Goal: Information Seeking & Learning: Learn about a topic

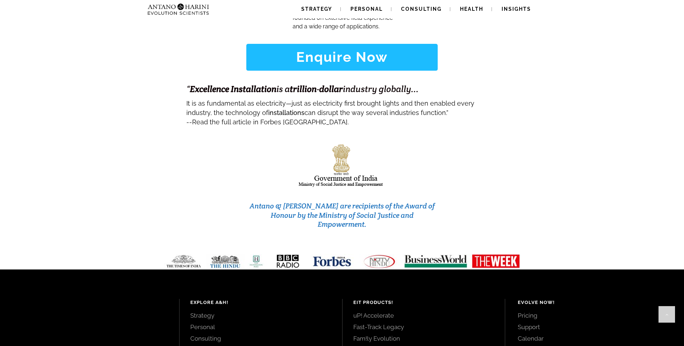
scroll to position [2946, 0]
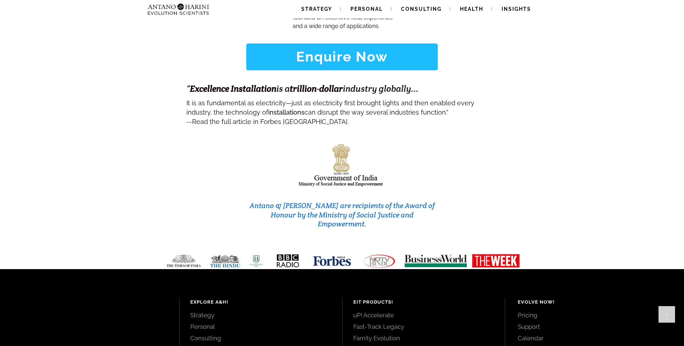
click at [538, 334] on link "Calendar" at bounding box center [593, 338] width 150 height 8
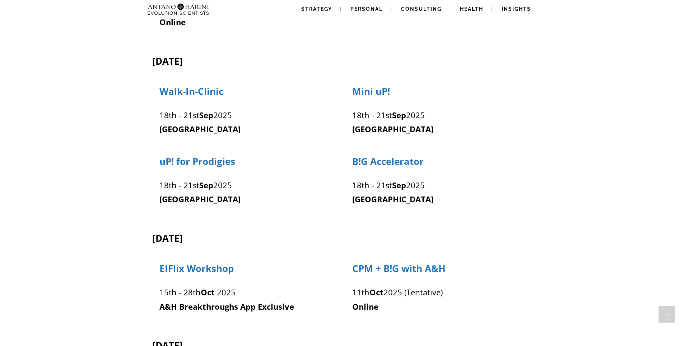
scroll to position [367, 0]
drag, startPoint x: 160, startPoint y: 294, endPoint x: 241, endPoint y: 292, distance: 81.2
click at [241, 292] on p "[DATE] - [DATE]" at bounding box center [246, 293] width 173 height 14
drag, startPoint x: 352, startPoint y: 185, endPoint x: 432, endPoint y: 188, distance: 80.2
click at [432, 188] on div "[DATE] - [DATE] [GEOGRAPHIC_DATA]" at bounding box center [439, 191] width 174 height 32
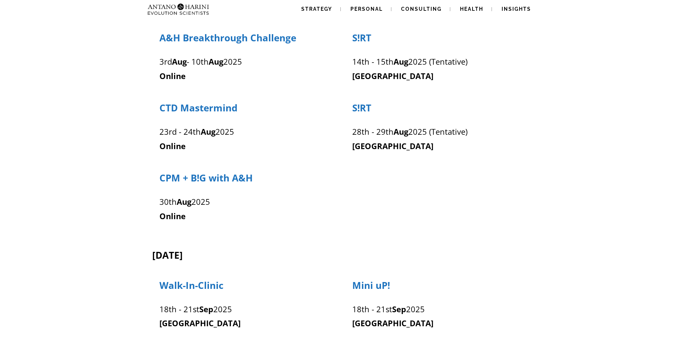
scroll to position [173, 0]
drag, startPoint x: 155, startPoint y: 198, endPoint x: 215, endPoint y: 225, distance: 65.5
click at [215, 225] on div "CPM + B!G with A&H [DATE] Online" at bounding box center [340, 194] width 386 height 70
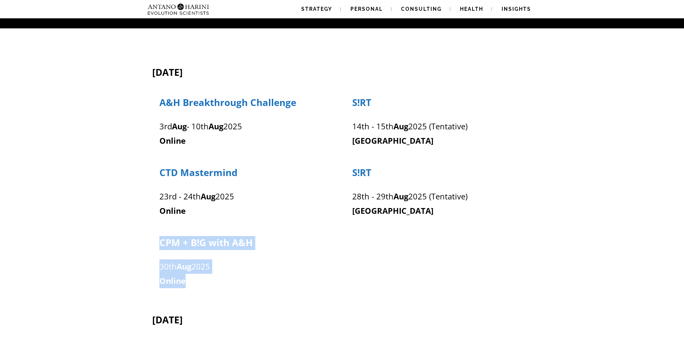
scroll to position [108, 0]
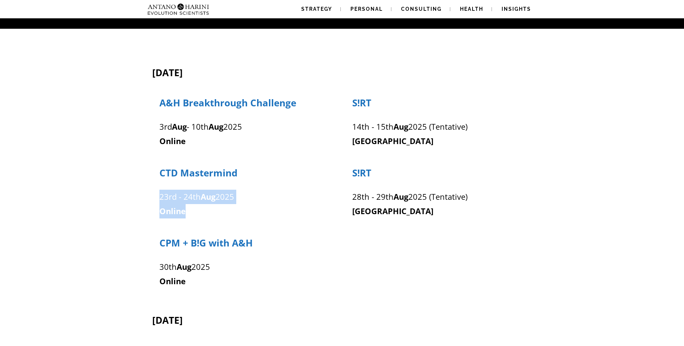
drag, startPoint x: 160, startPoint y: 194, endPoint x: 244, endPoint y: 208, distance: 84.5
click at [244, 208] on div "[DATE] - [DATE] Online" at bounding box center [246, 202] width 174 height 32
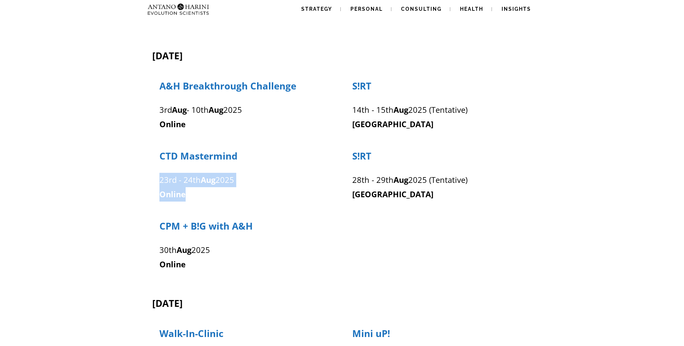
scroll to position [125, 0]
click at [226, 197] on p "Online" at bounding box center [246, 195] width 173 height 14
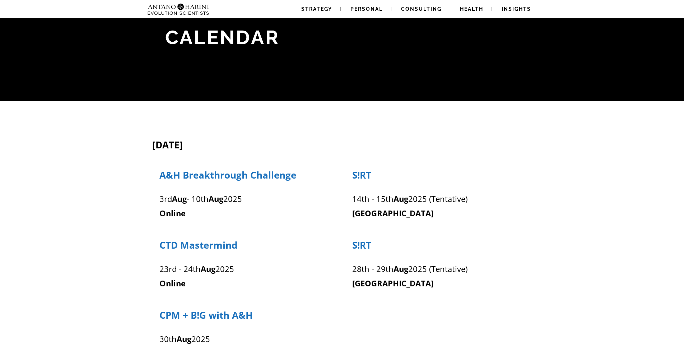
scroll to position [36, 0]
